Goal: Task Accomplishment & Management: Use online tool/utility

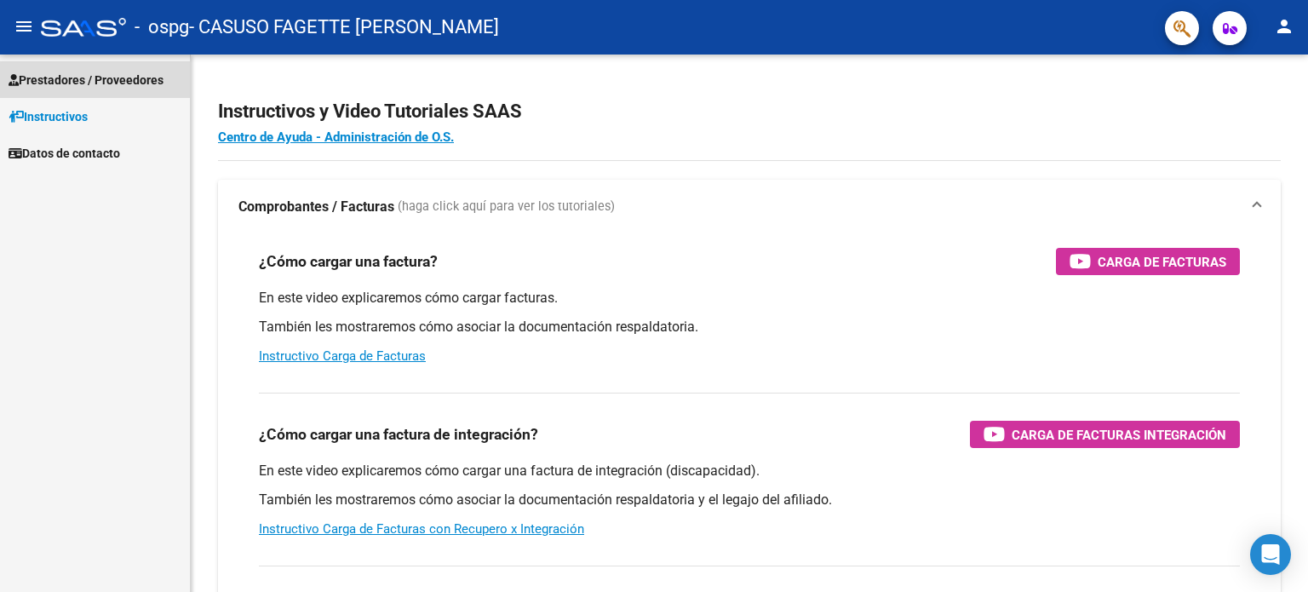
click at [54, 68] on link "Prestadores / Proveedores" at bounding box center [95, 79] width 190 height 37
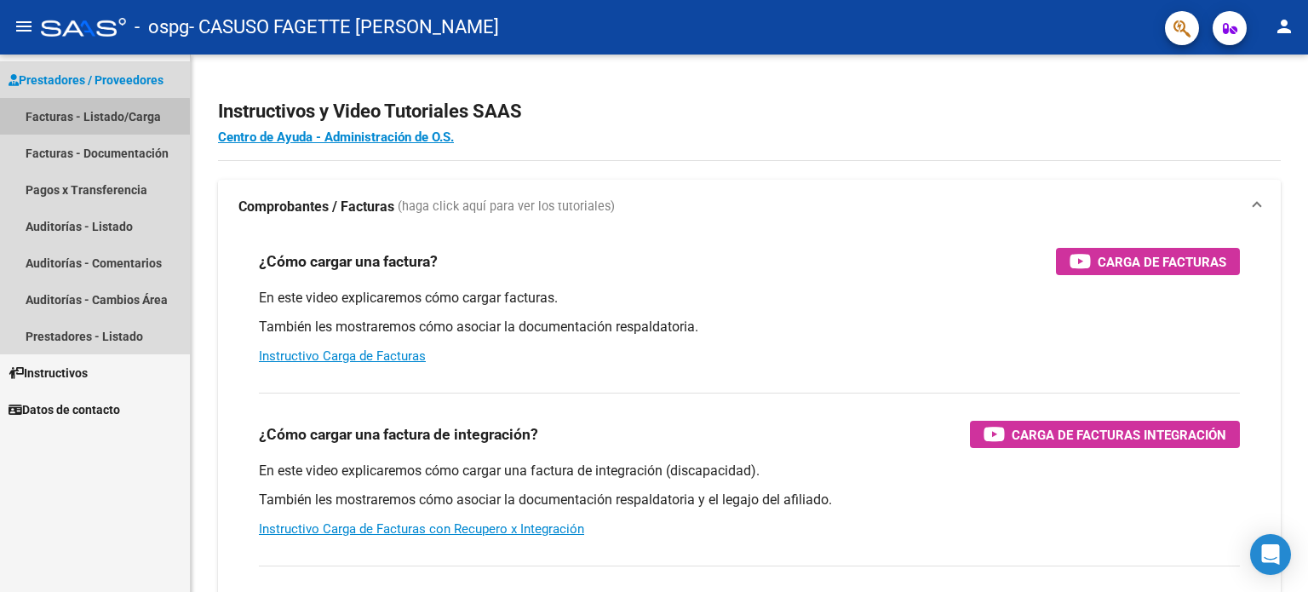
click at [65, 124] on link "Facturas - Listado/Carga" at bounding box center [95, 116] width 190 height 37
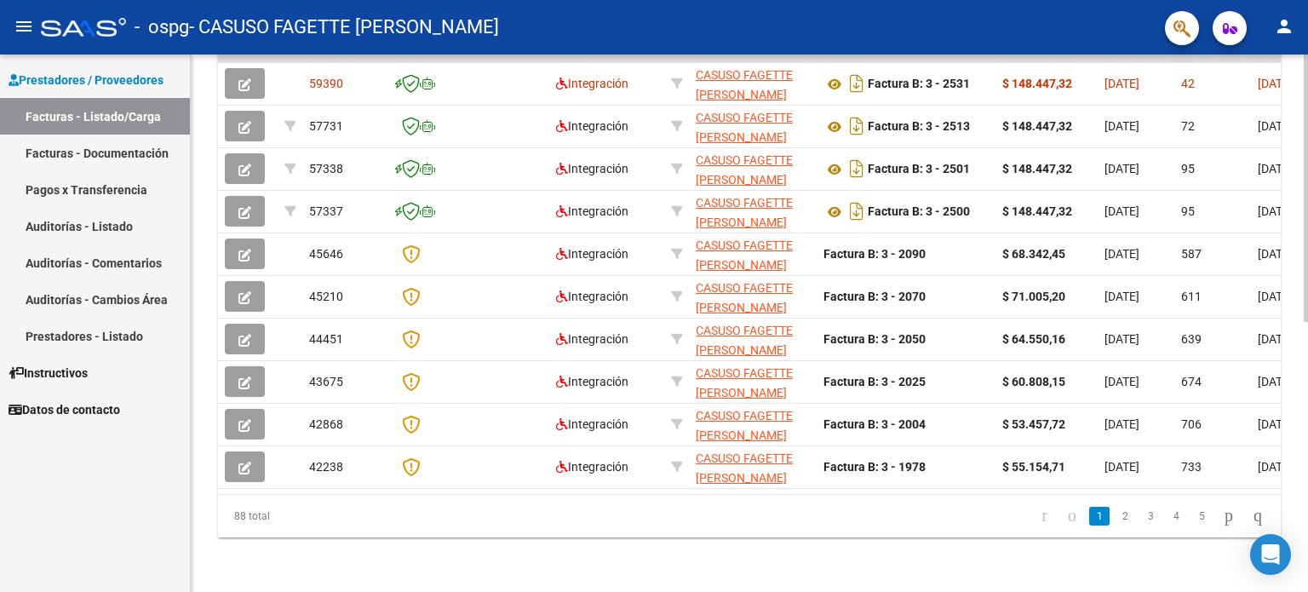
scroll to position [543, 0]
click at [1307, 397] on div at bounding box center [1306, 457] width 4 height 267
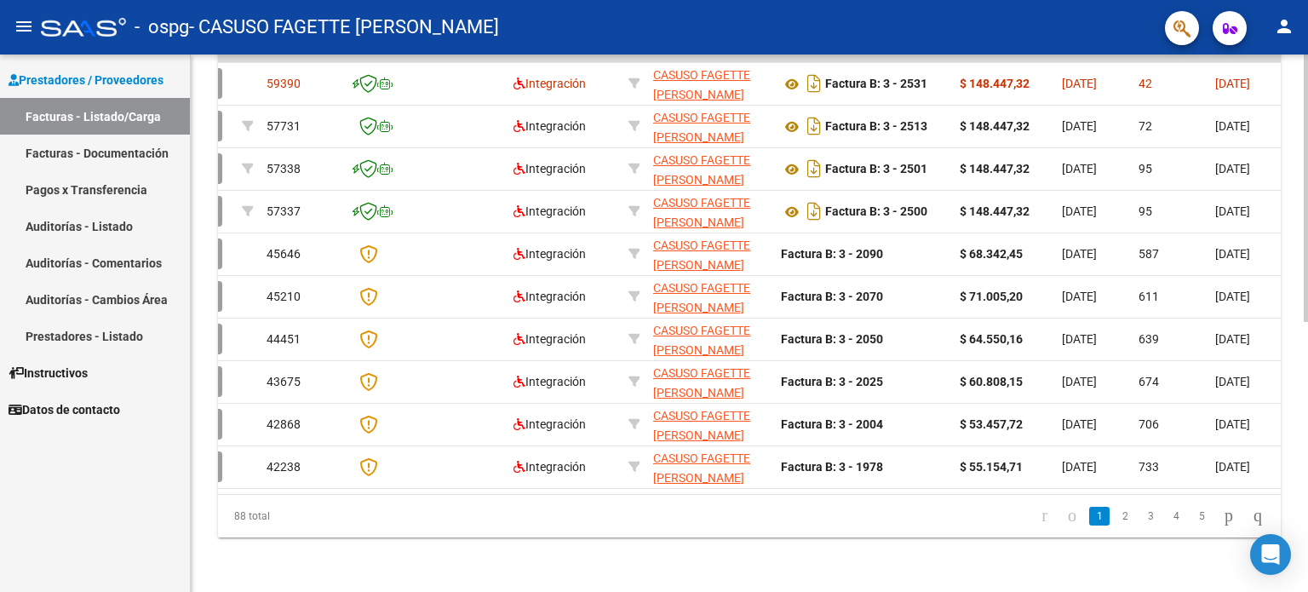
scroll to position [0, 497]
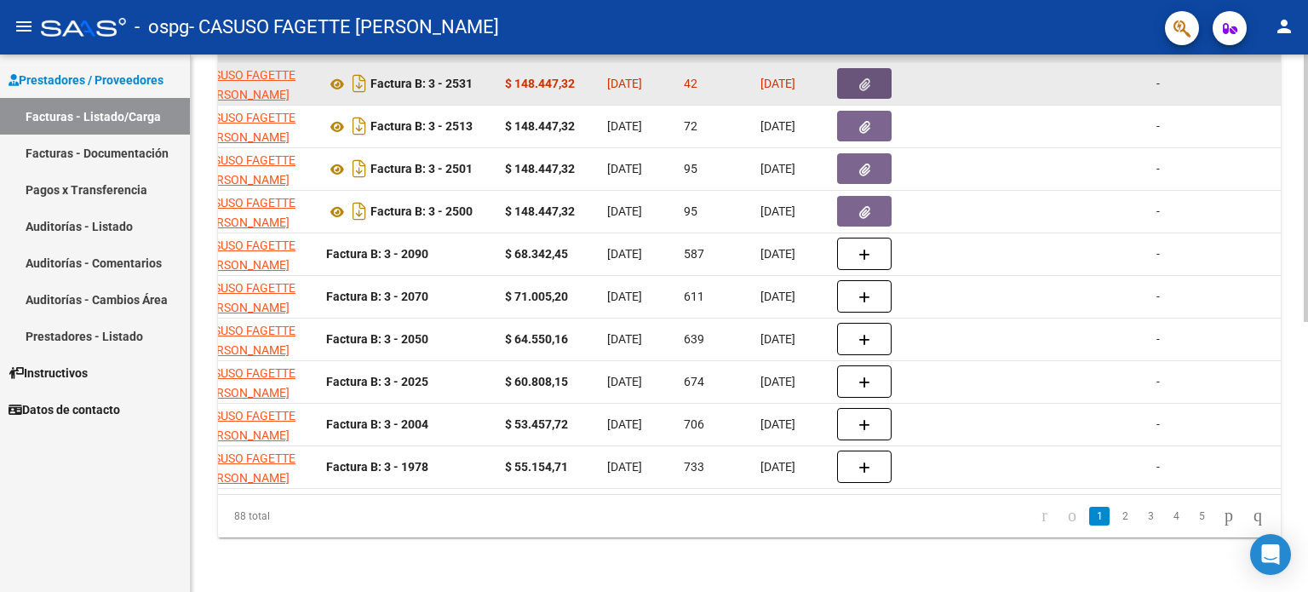
click at [875, 68] on button "button" at bounding box center [864, 83] width 54 height 31
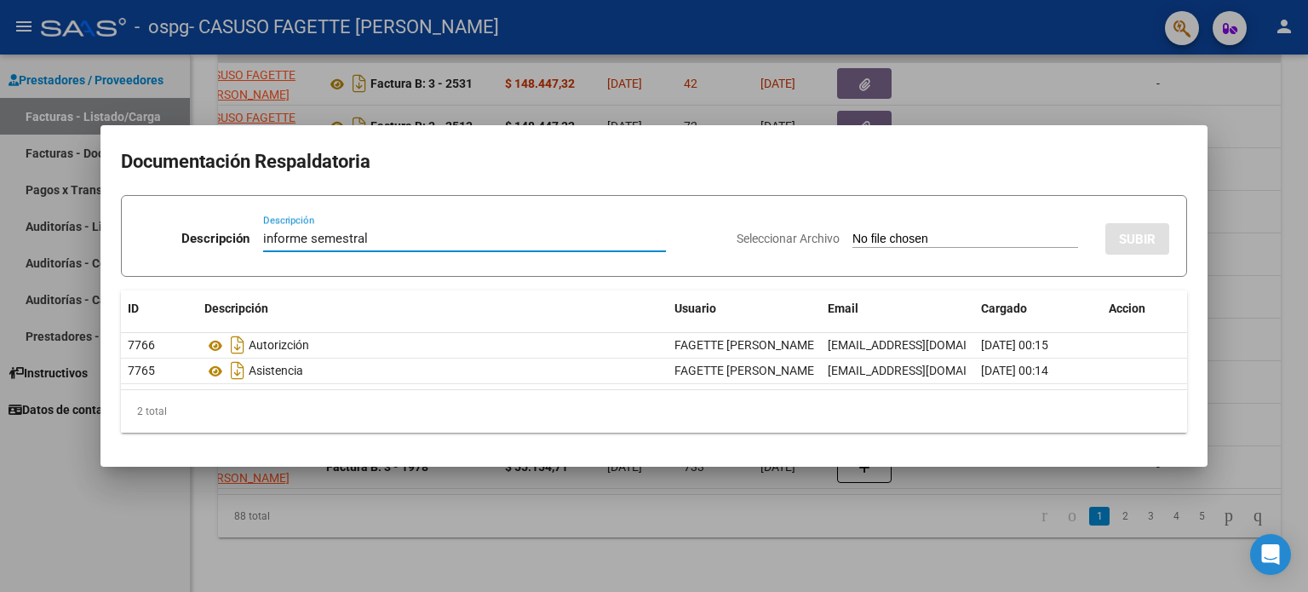
type input "informe semestral"
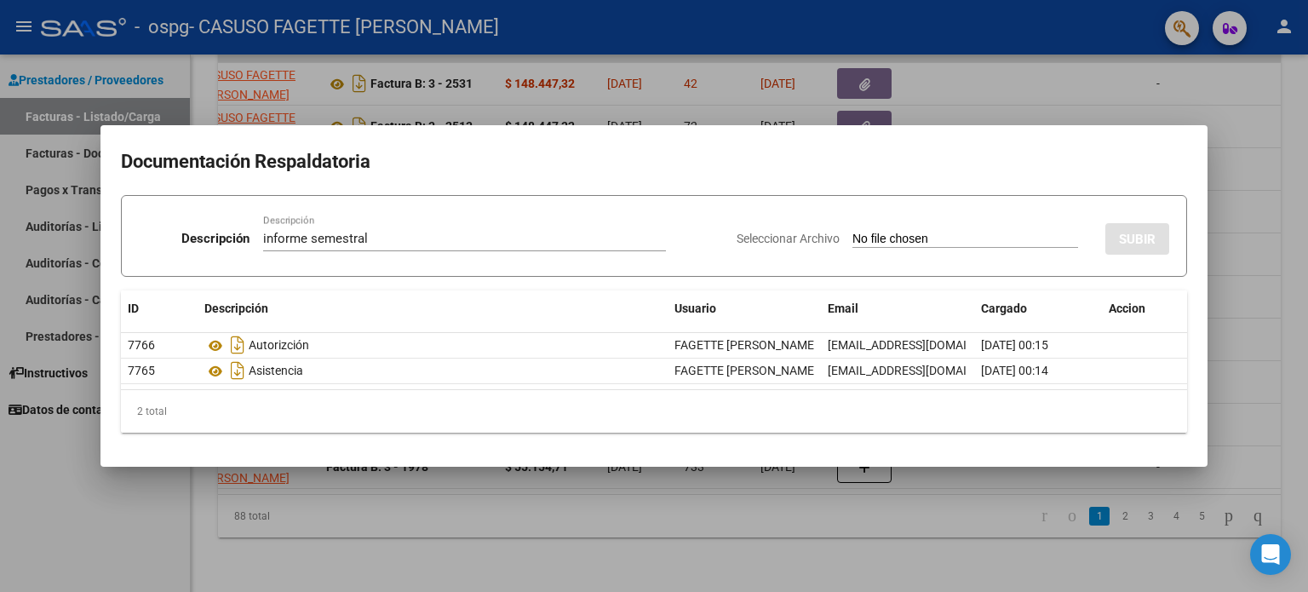
click at [852, 232] on input "Seleccionar Archivo" at bounding box center [965, 240] width 226 height 16
type input "C:\fakepath\Evaluación [PERSON_NAME].pdf"
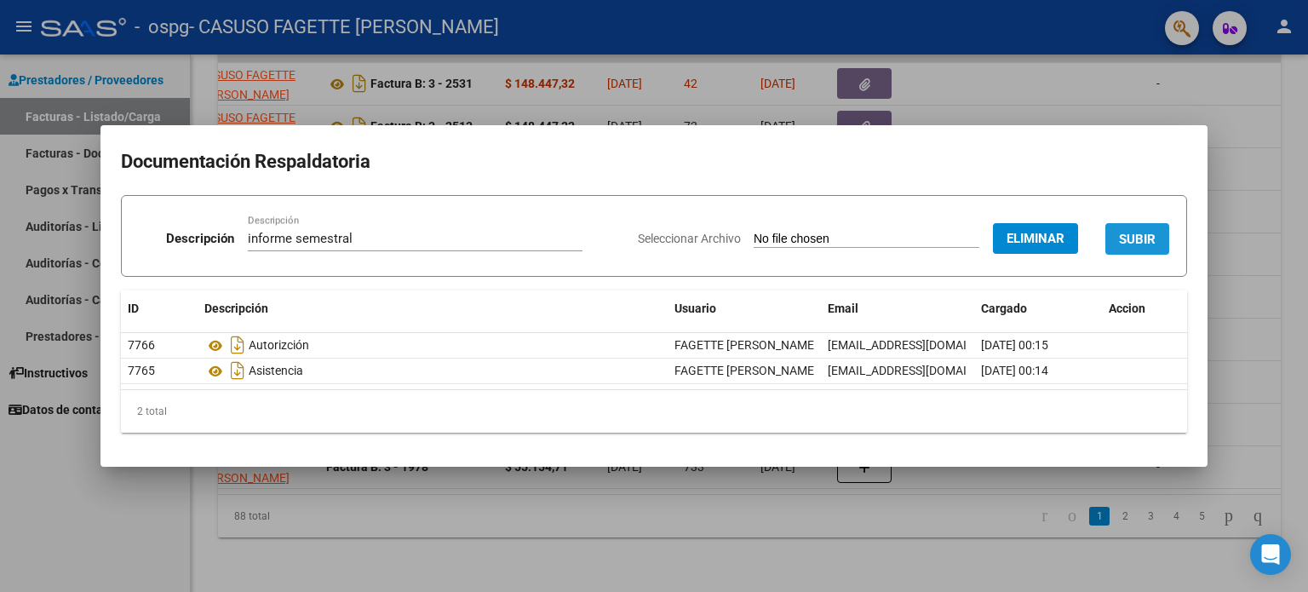
click at [1108, 229] on button "SUBIR" at bounding box center [1137, 239] width 64 height 32
